Goal: Information Seeking & Learning: Find specific fact

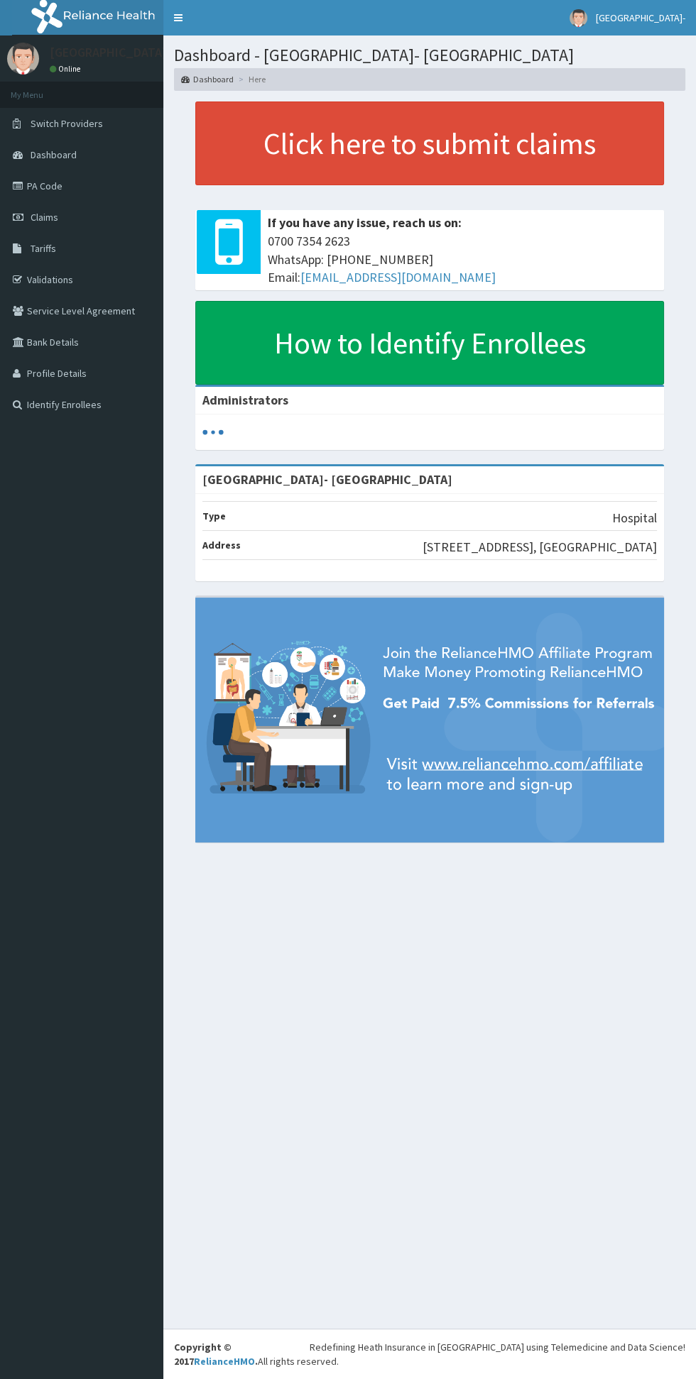
click at [58, 256] on link "Tariffs" at bounding box center [81, 248] width 163 height 31
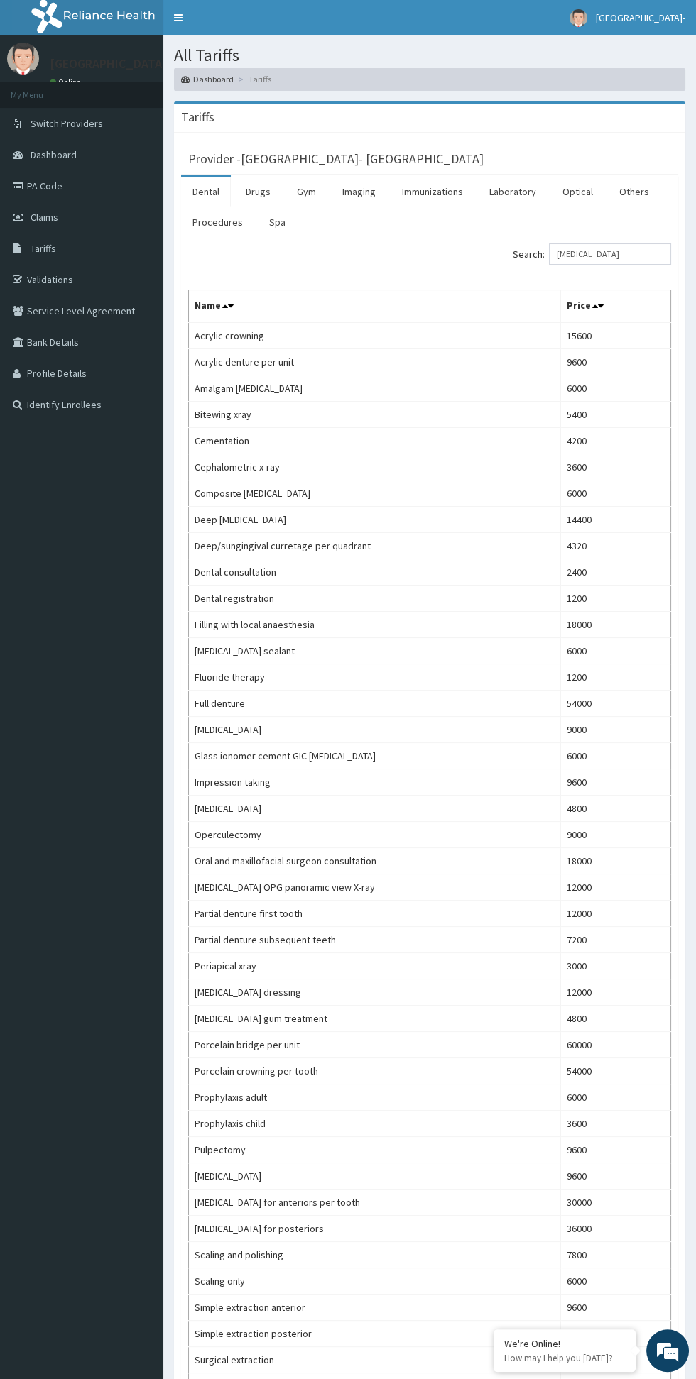
type input "[MEDICAL_DATA]"
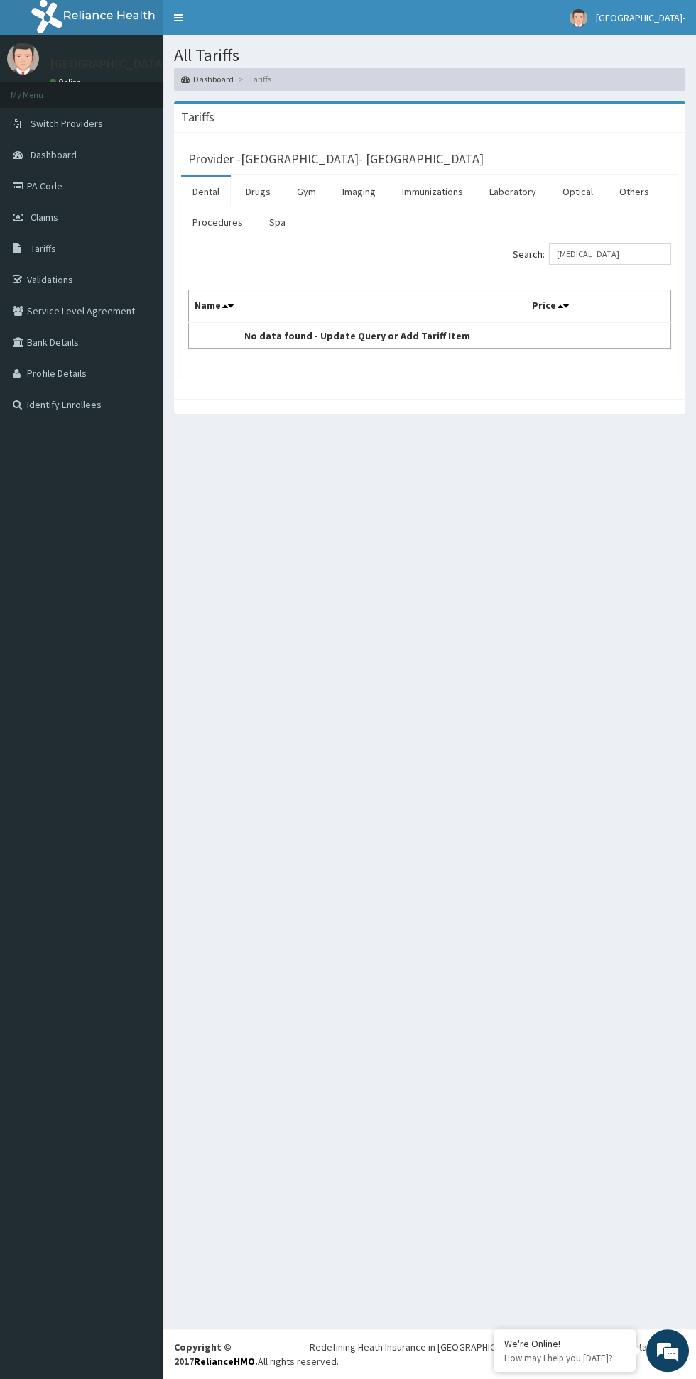
click at [514, 190] on link "Laboratory" at bounding box center [513, 192] width 70 height 30
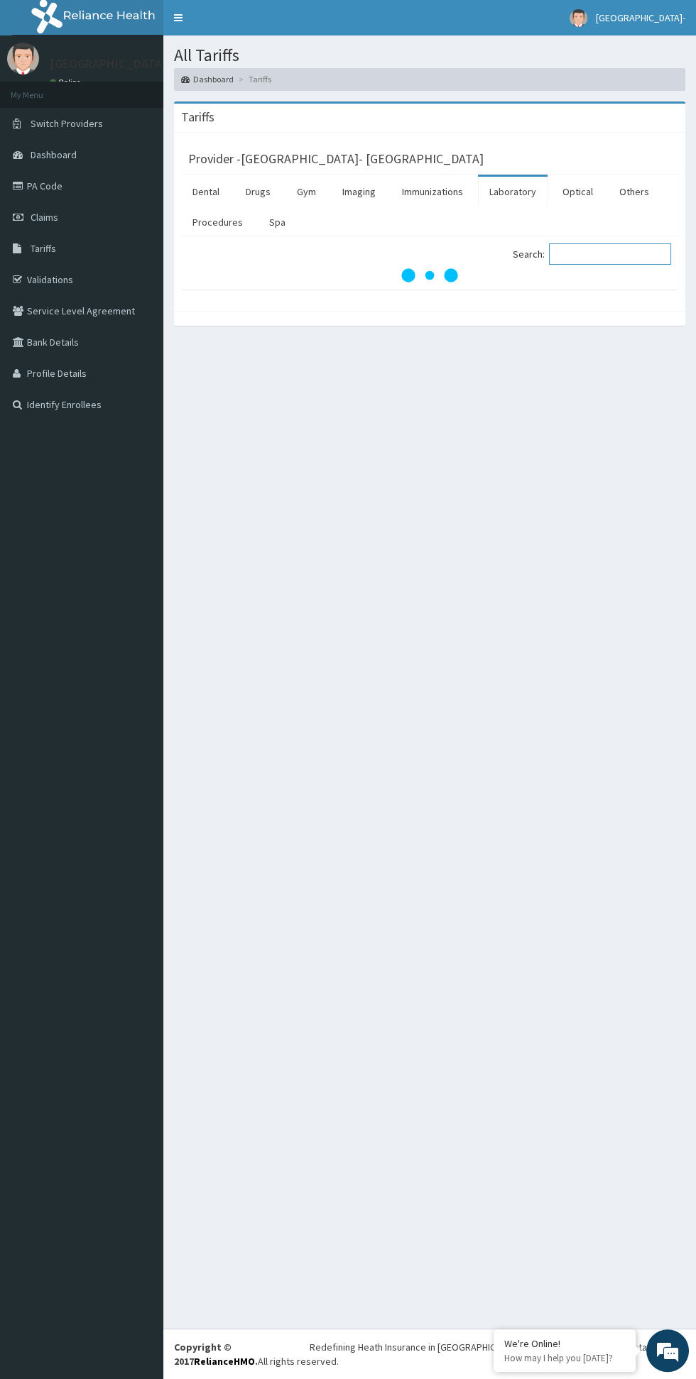
click at [587, 251] on input "Search:" at bounding box center [610, 253] width 122 height 21
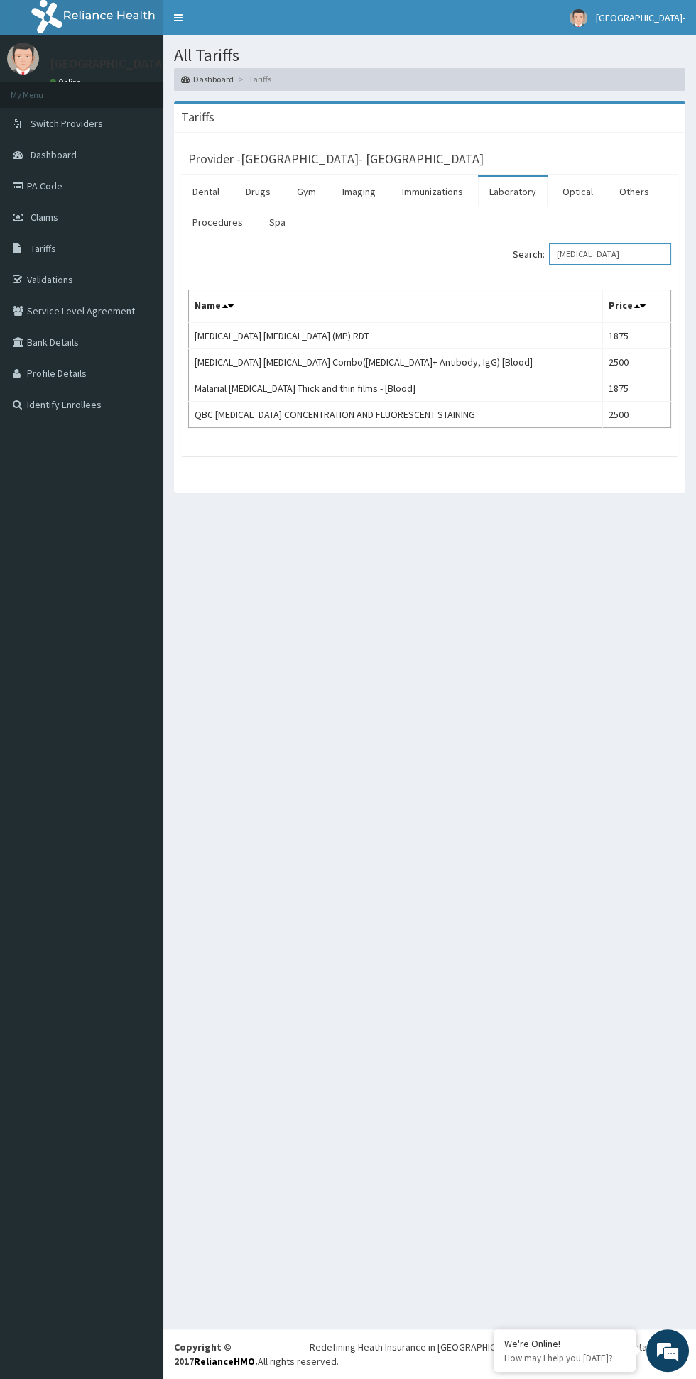
click at [605, 252] on input "[MEDICAL_DATA]" at bounding box center [610, 253] width 122 height 21
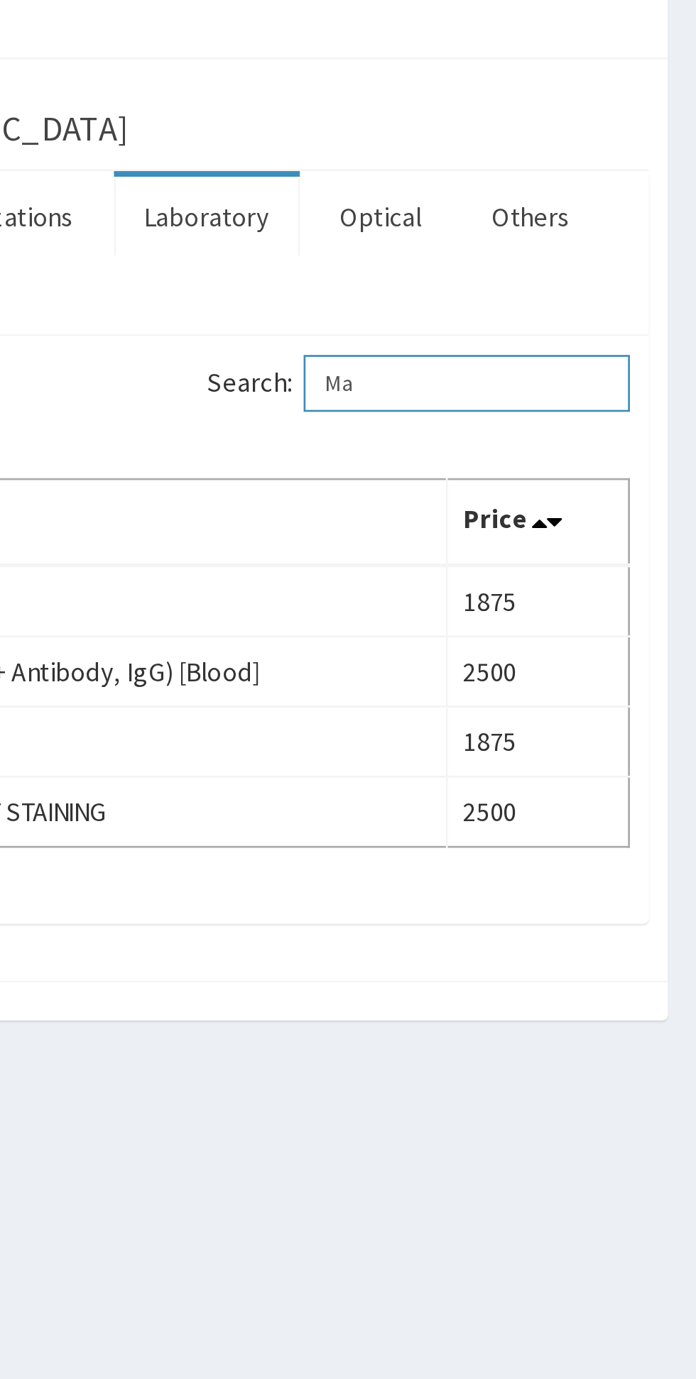
type input "M"
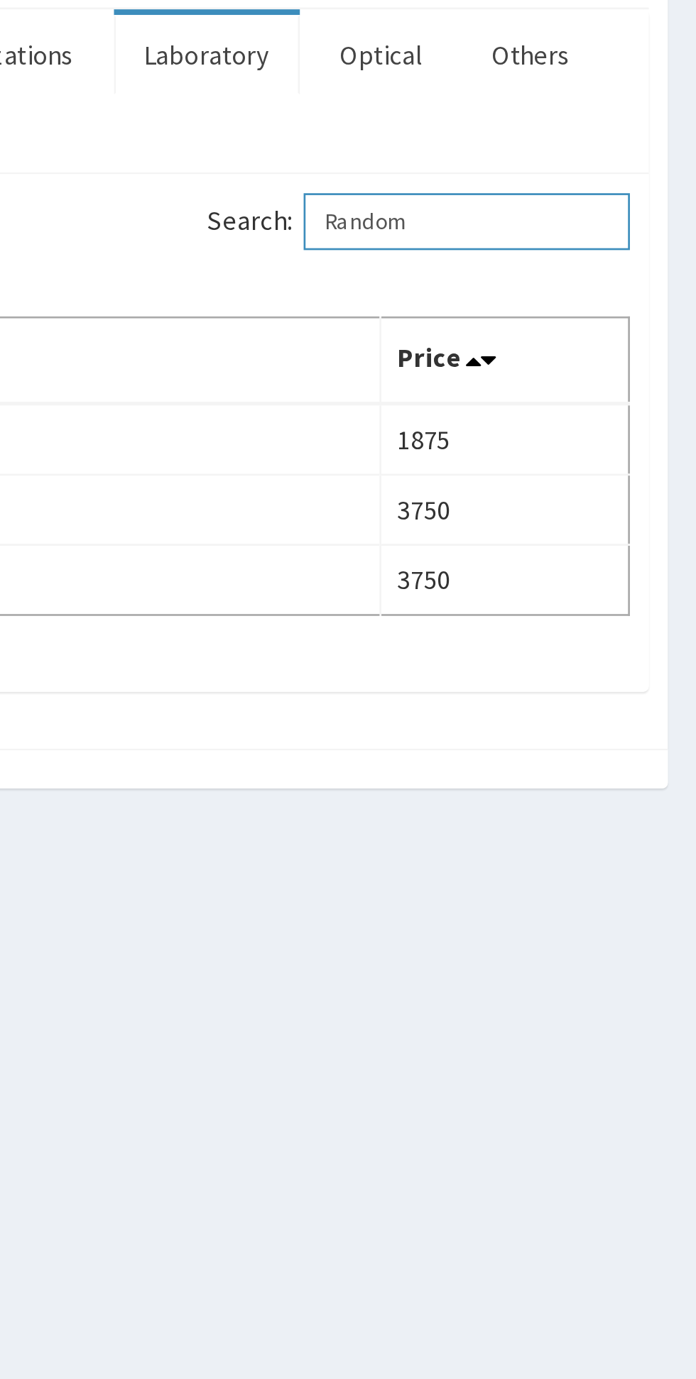
type input "Random"
